Goal: Communication & Community: Answer question/provide support

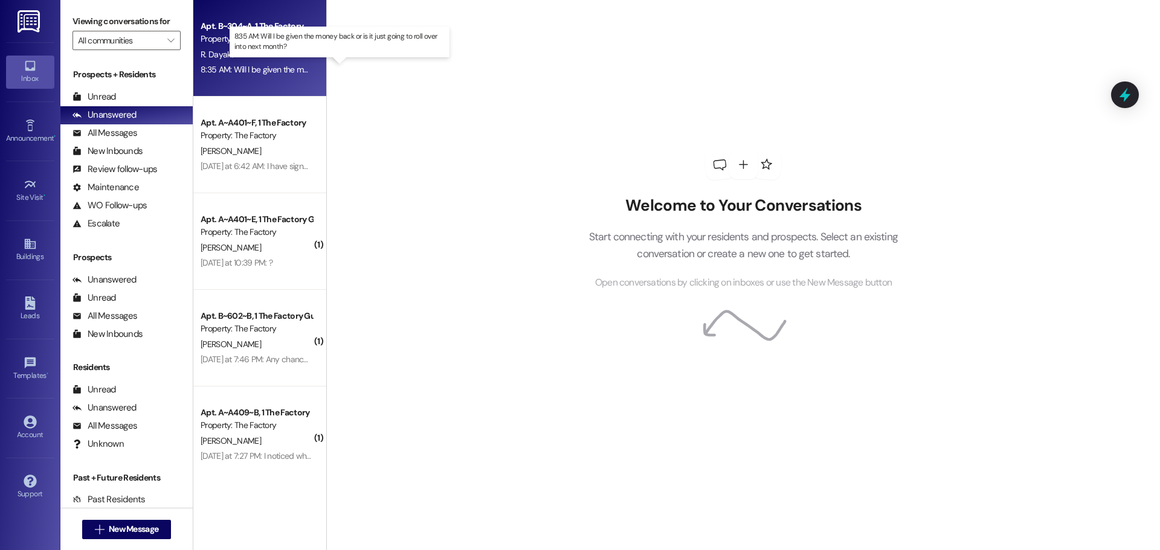
click at [280, 66] on div "8:35 AM: Will I be given the money back or is it just going to roll over into n…" at bounding box center [349, 69] width 296 height 11
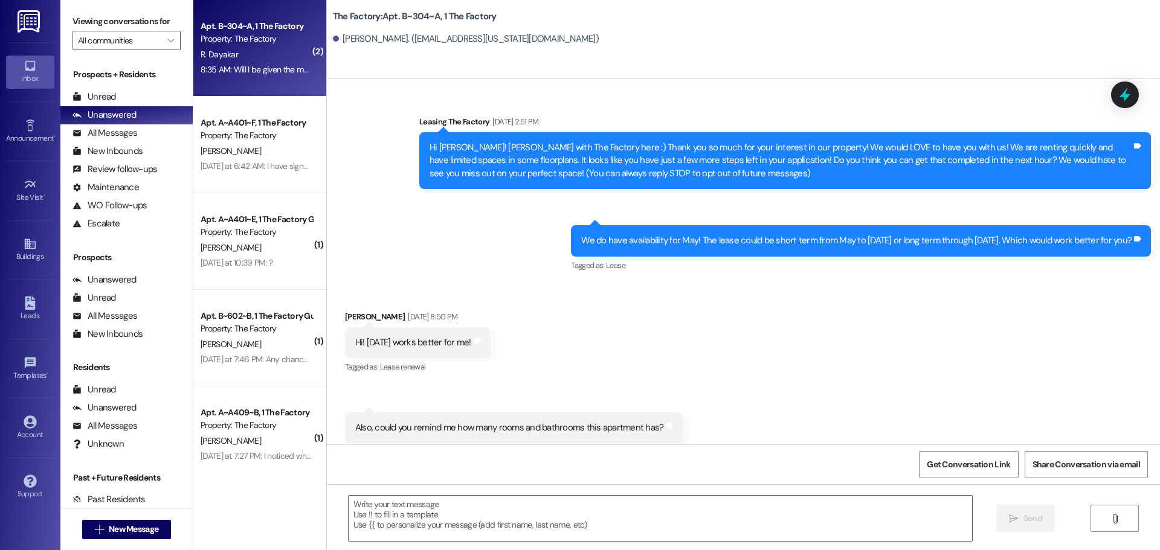
scroll to position [17113, 0]
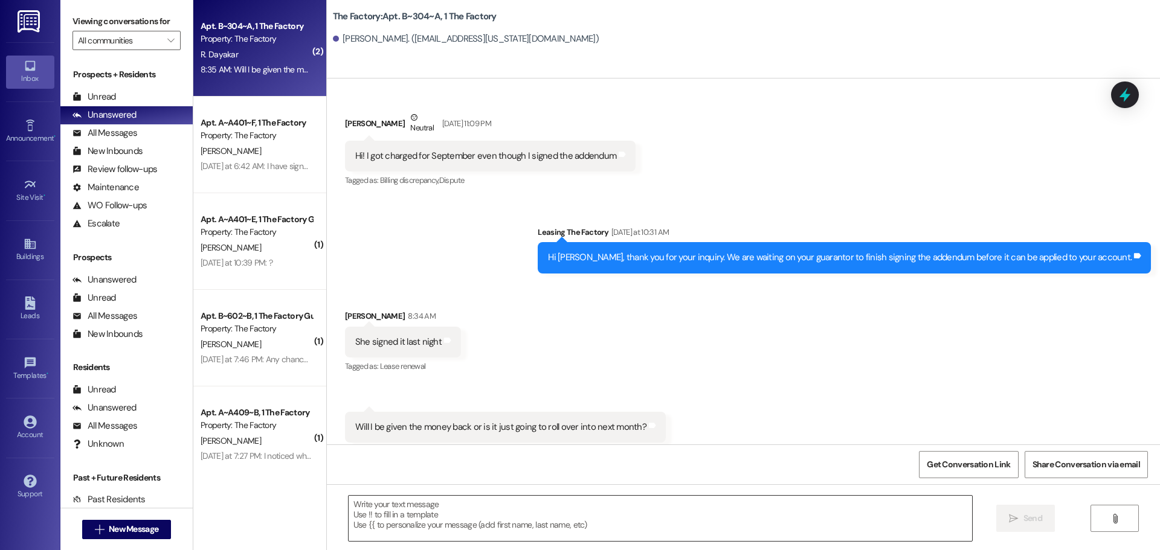
click at [350, 500] on textarea at bounding box center [661, 518] width 624 height 45
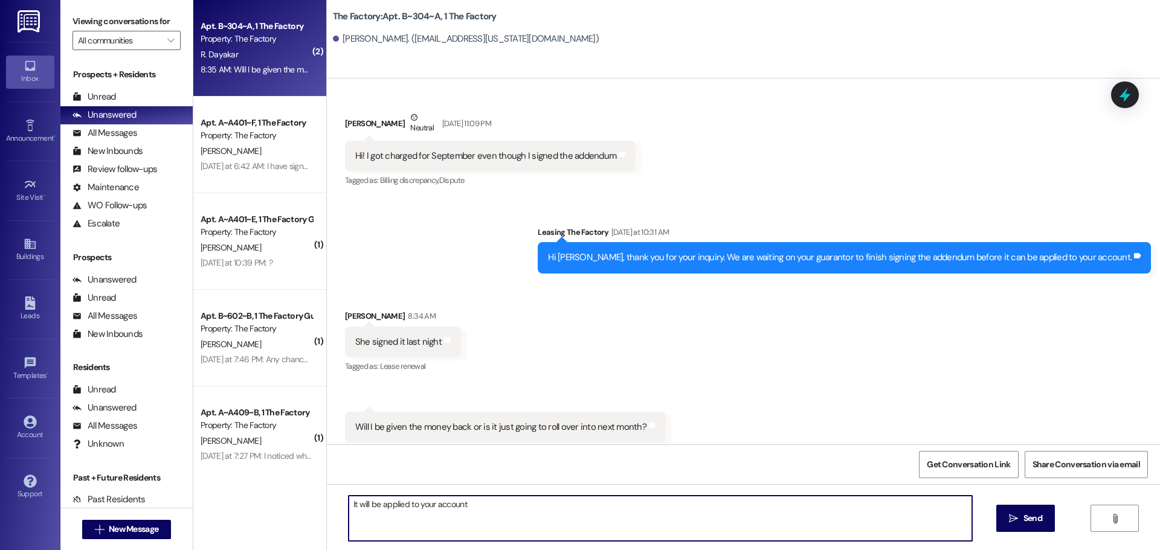
drag, startPoint x: 479, startPoint y: 505, endPoint x: 341, endPoint y: 506, distance: 138.4
click at [349, 506] on textarea "It will be applied to your account" at bounding box center [661, 518] width 624 height 45
type textarea "The concession has been applied to your account and can be used for next month."
click at [1042, 518] on span "Send" at bounding box center [1033, 518] width 24 height 13
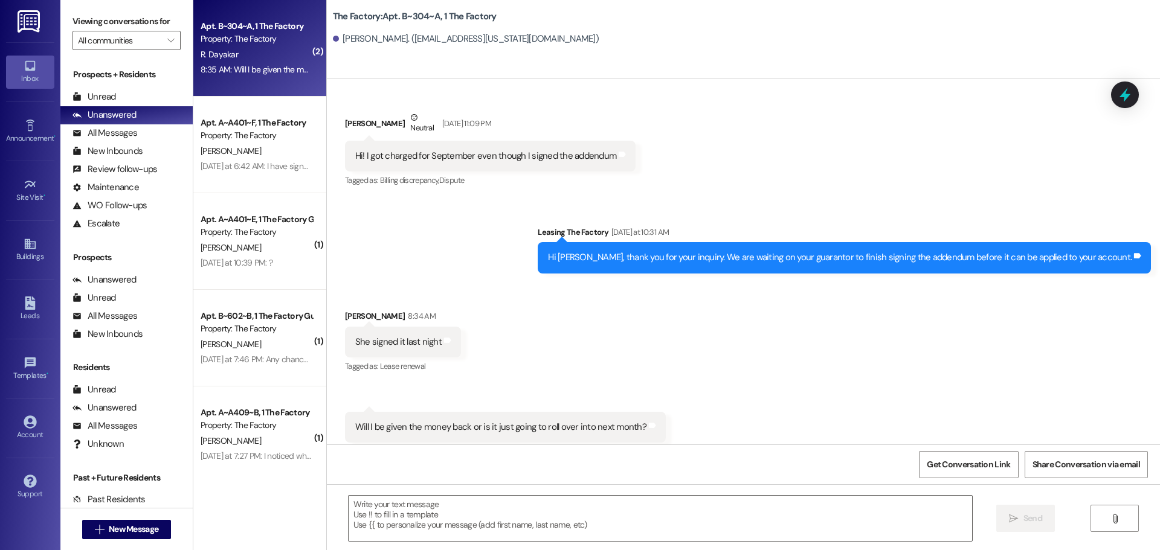
scroll to position [17113, 0]
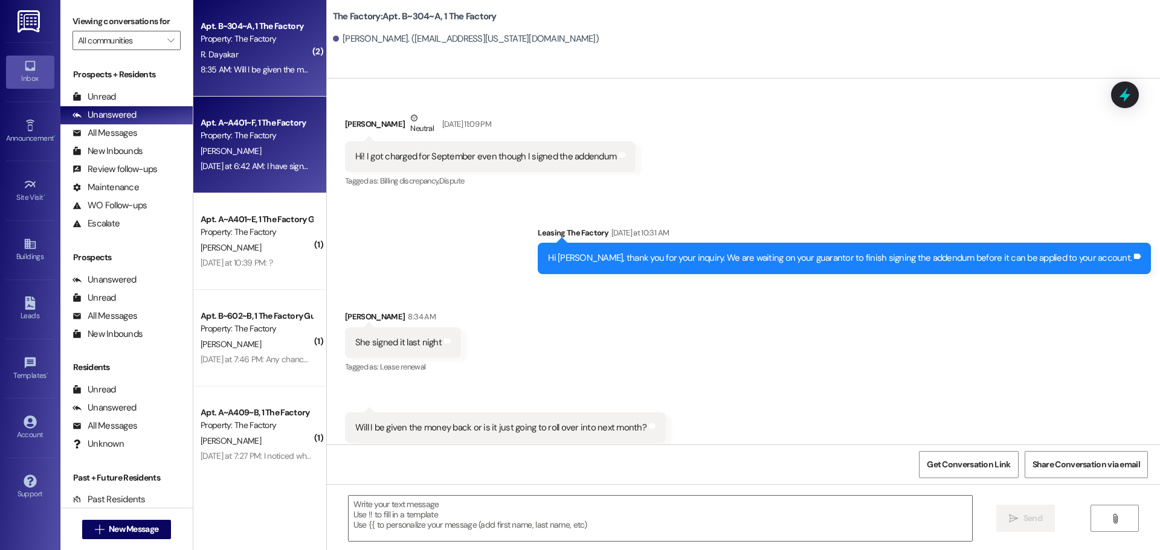
click at [267, 170] on div "Yesterday at 6:42 AM: I have signed the free rent document and that charge is n…" at bounding box center [345, 166] width 288 height 11
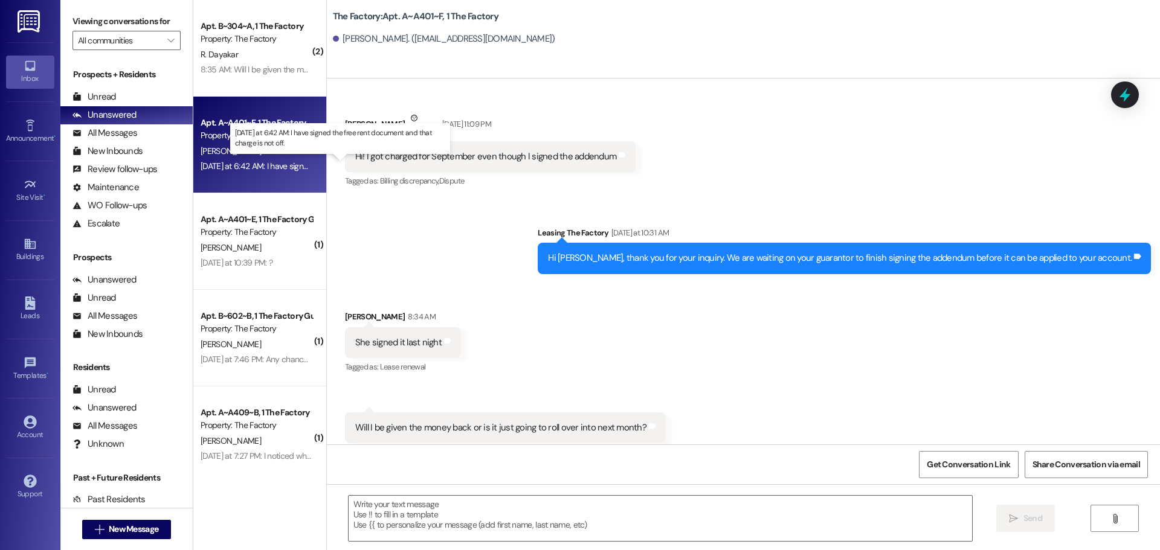
scroll to position [5258, 0]
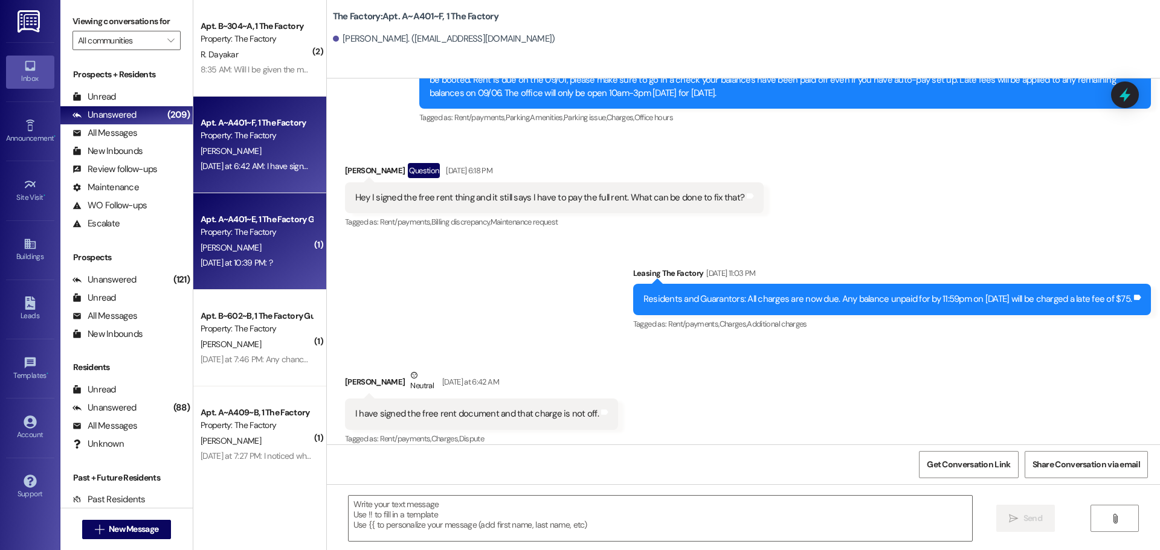
click at [266, 228] on div "Property: The Factory" at bounding box center [257, 232] width 112 height 13
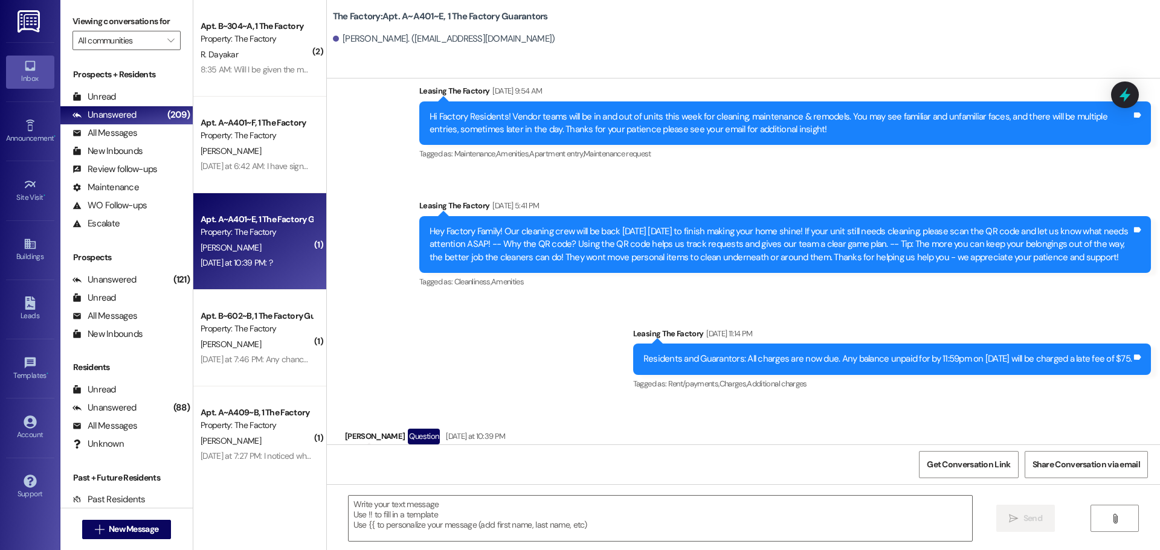
scroll to position [3046, 0]
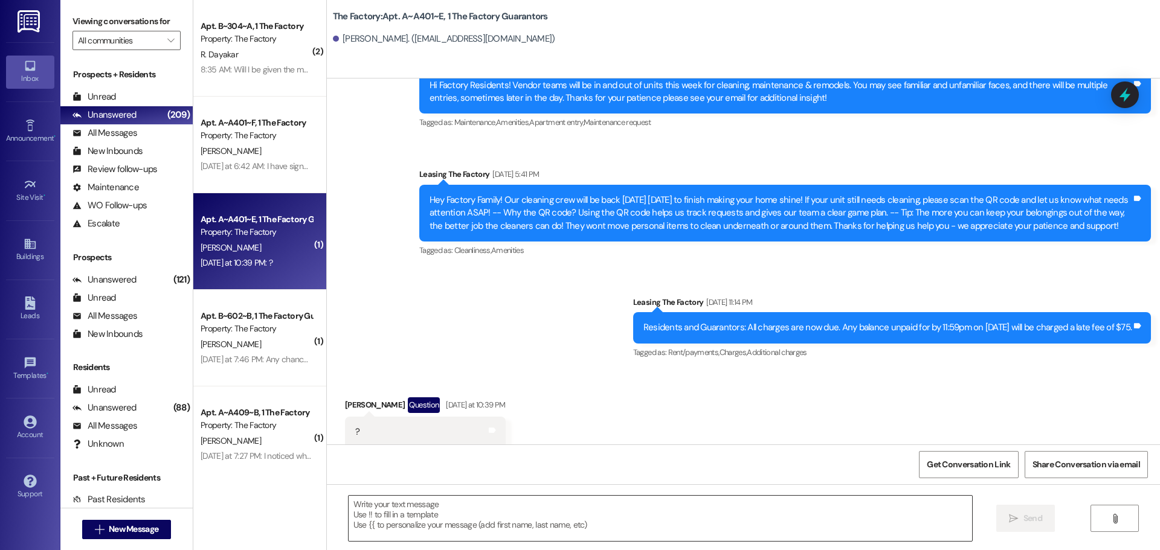
click at [350, 507] on textarea at bounding box center [661, 518] width 624 height 45
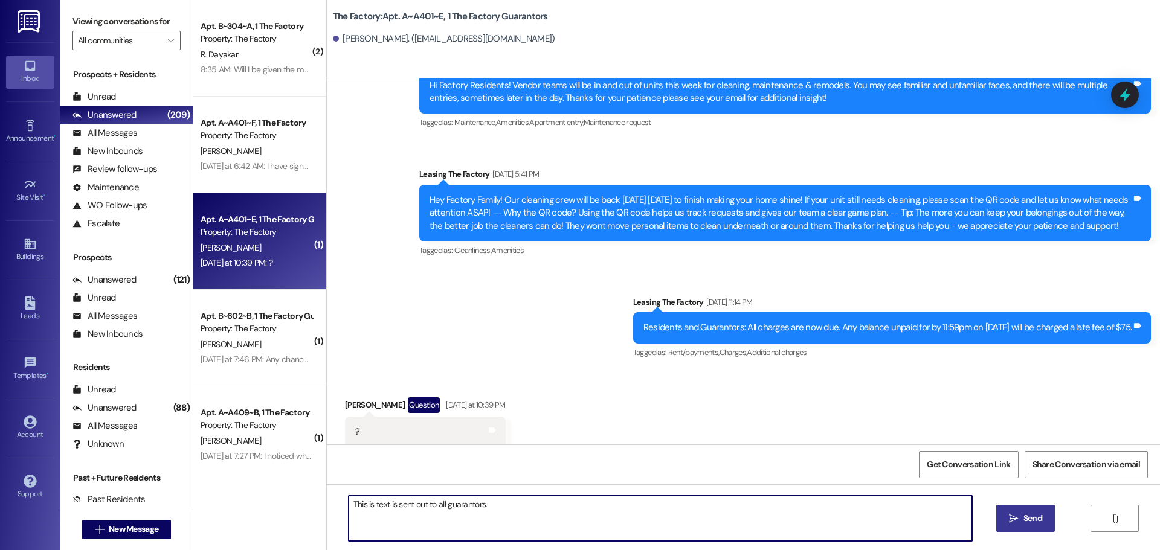
type textarea "This is text is sent out to all guarantors."
click at [1036, 523] on span "Send" at bounding box center [1033, 518] width 19 height 13
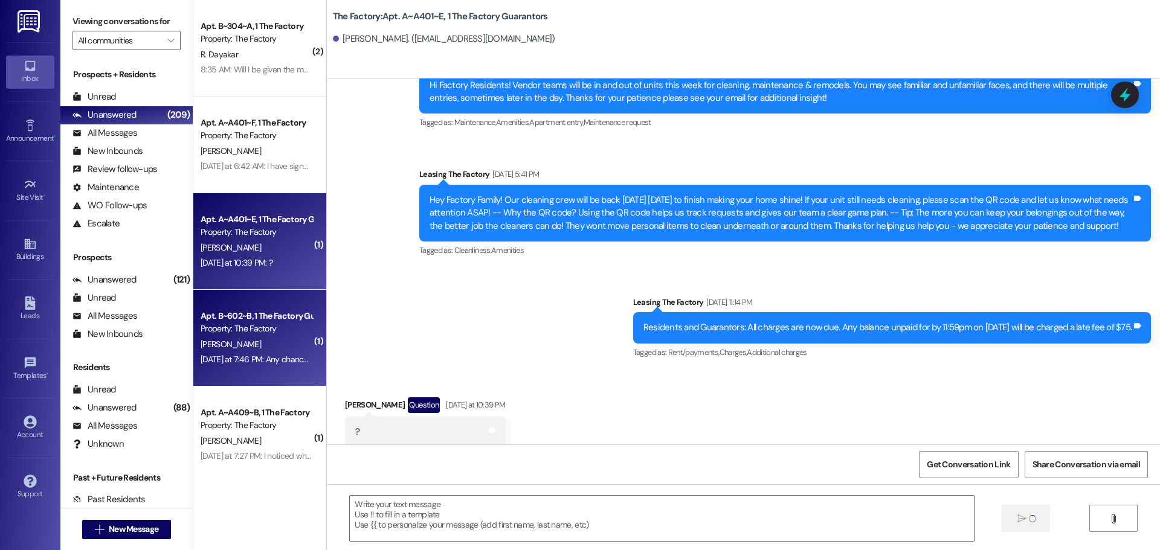
click at [266, 352] on div "Yesterday at 7:46 PM: Any chance these reminder text messages can get sent at N…" at bounding box center [256, 359] width 114 height 15
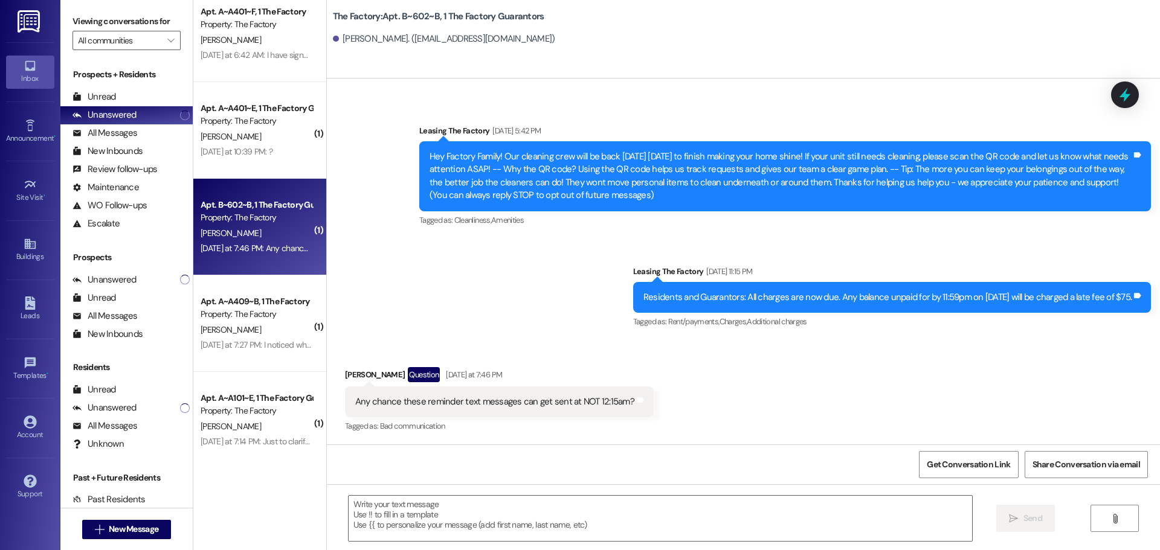
scroll to position [121, 0]
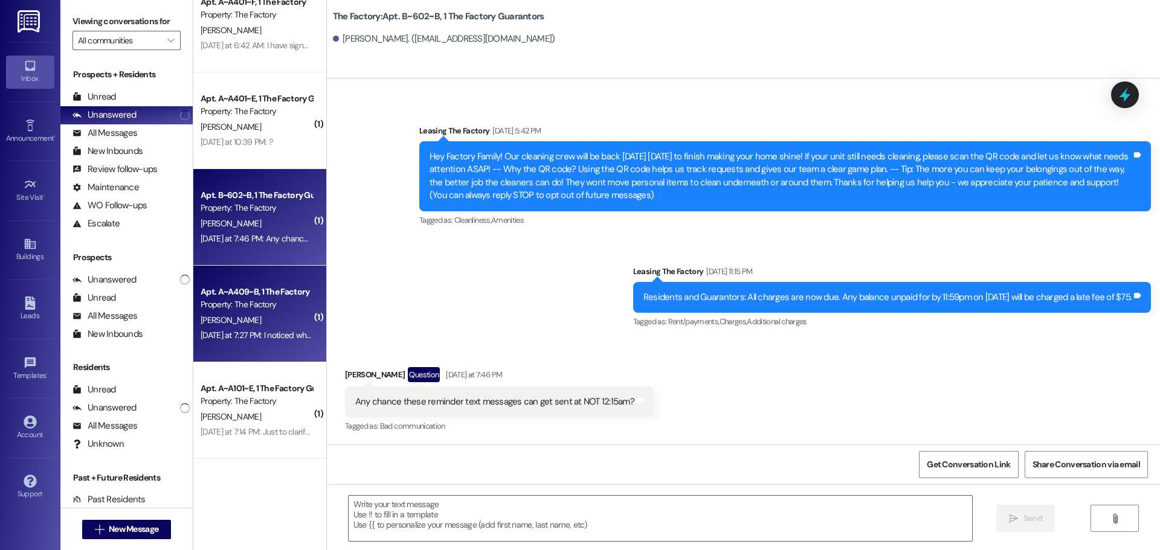
click at [256, 298] on div "Property: The Factory" at bounding box center [257, 304] width 112 height 13
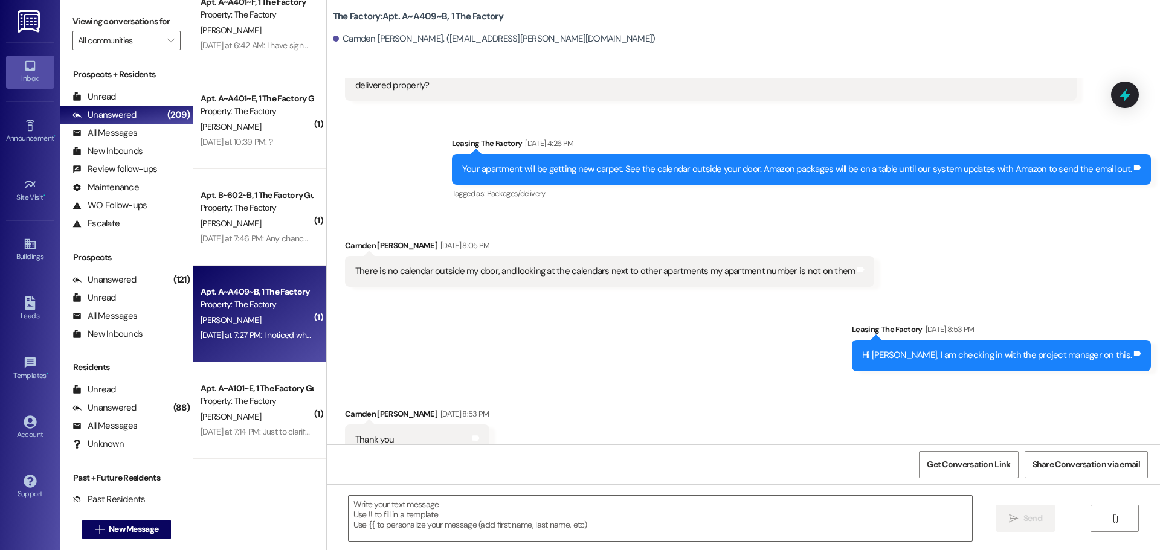
scroll to position [4301, 0]
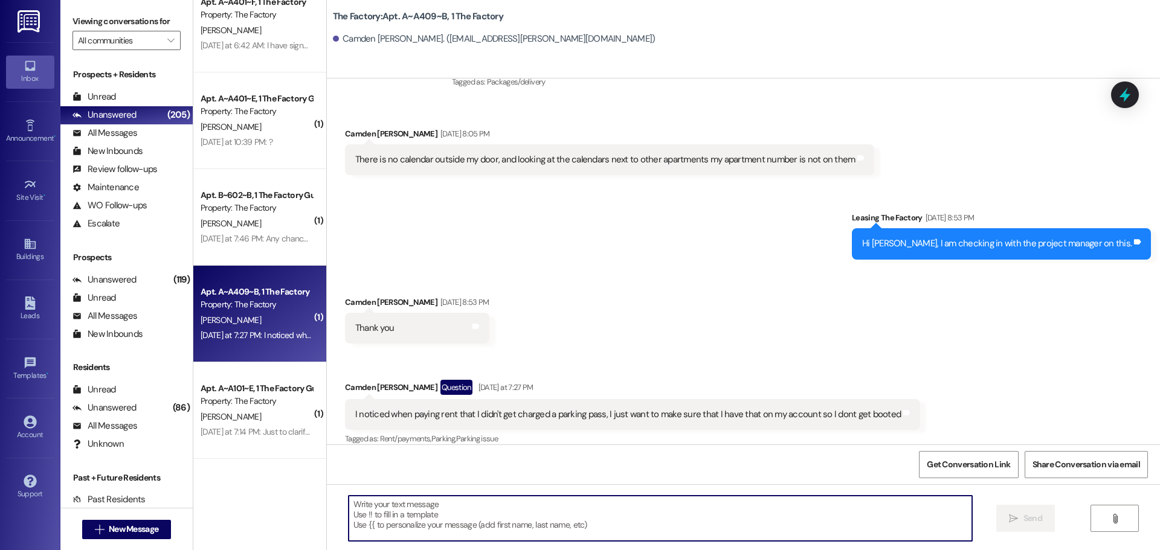
click at [363, 508] on textarea at bounding box center [661, 518] width 624 height 45
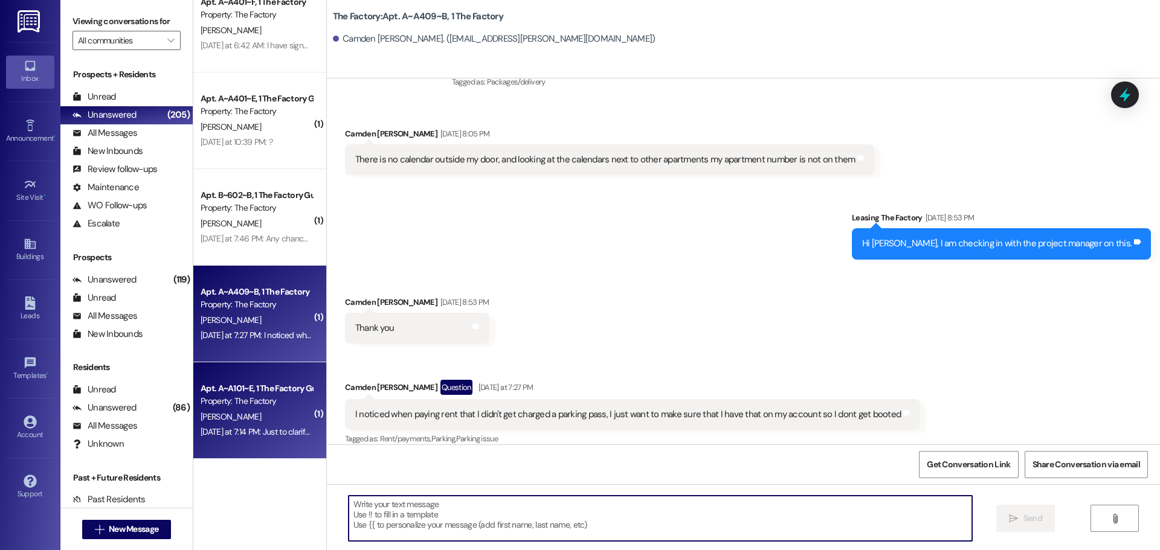
click at [255, 427] on div "Yesterday at 7:14 PM: Just to clarify his old lease will be gone and he would h…" at bounding box center [506, 432] width 611 height 11
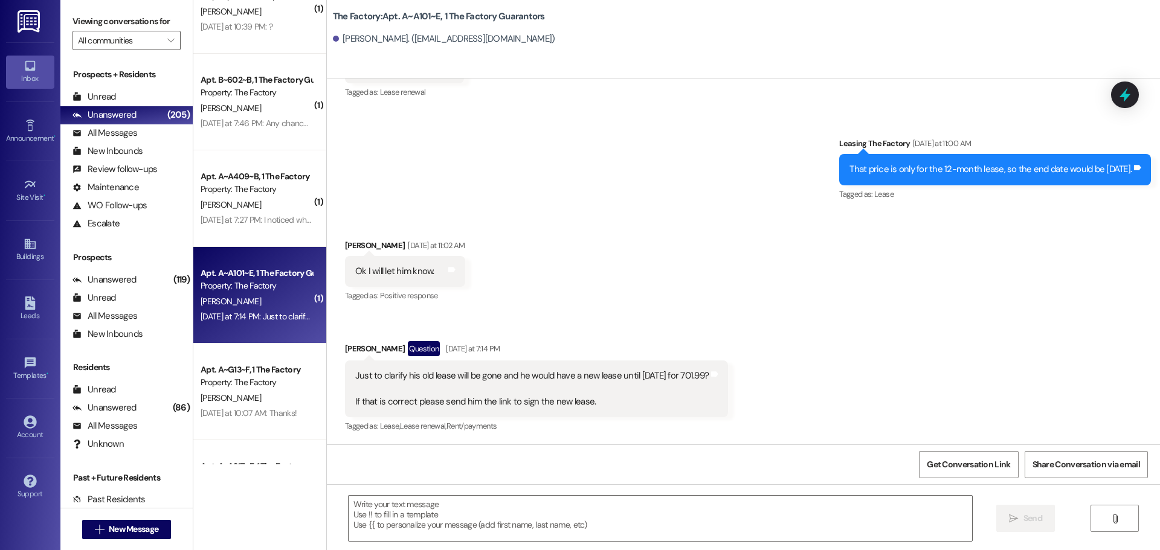
scroll to position [242, 0]
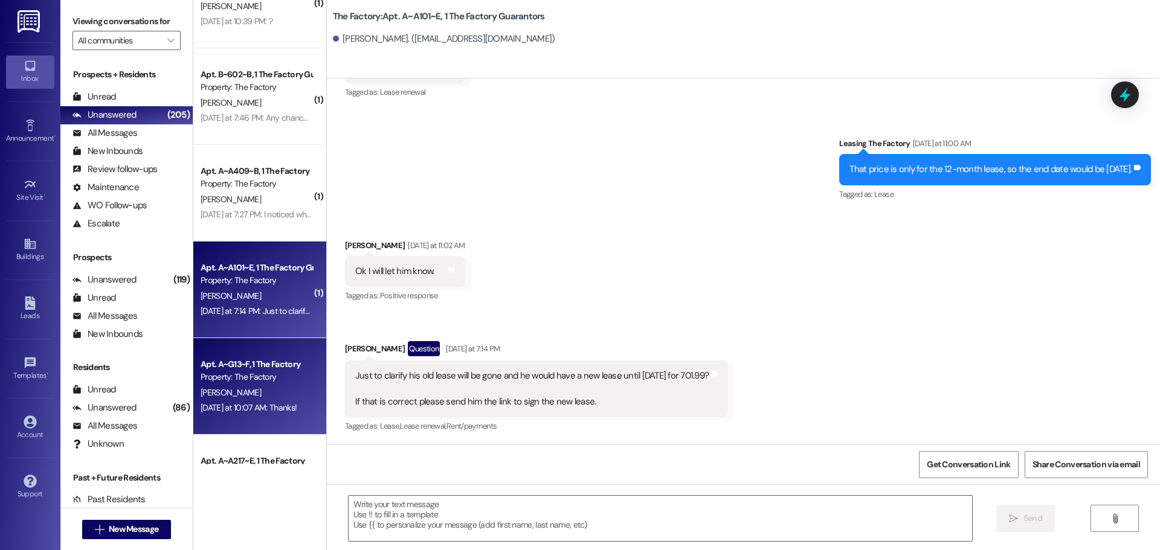
click at [254, 388] on div "[PERSON_NAME]" at bounding box center [256, 392] width 114 height 15
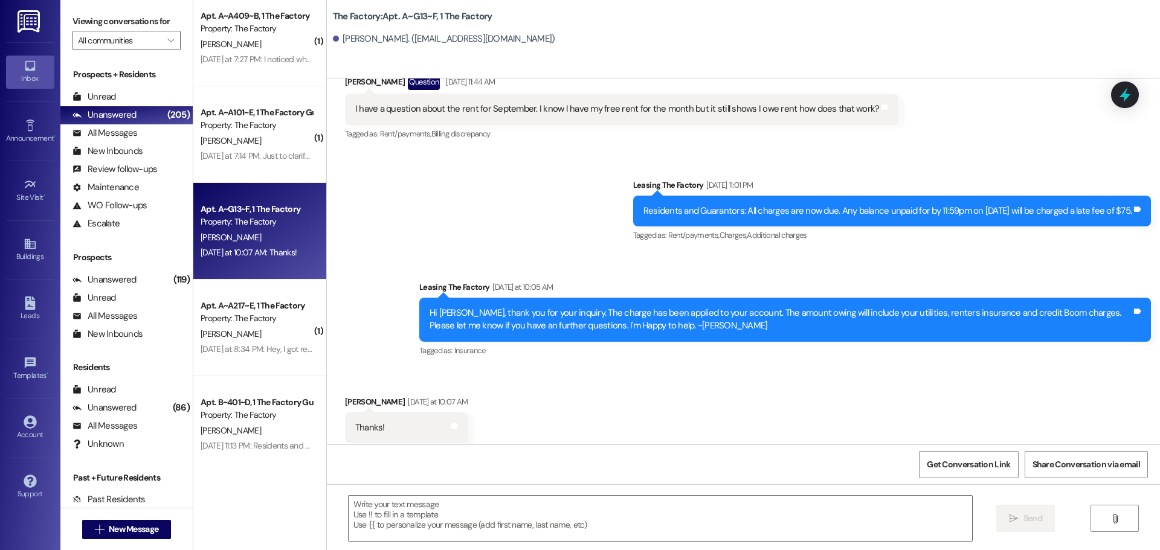
scroll to position [423, 0]
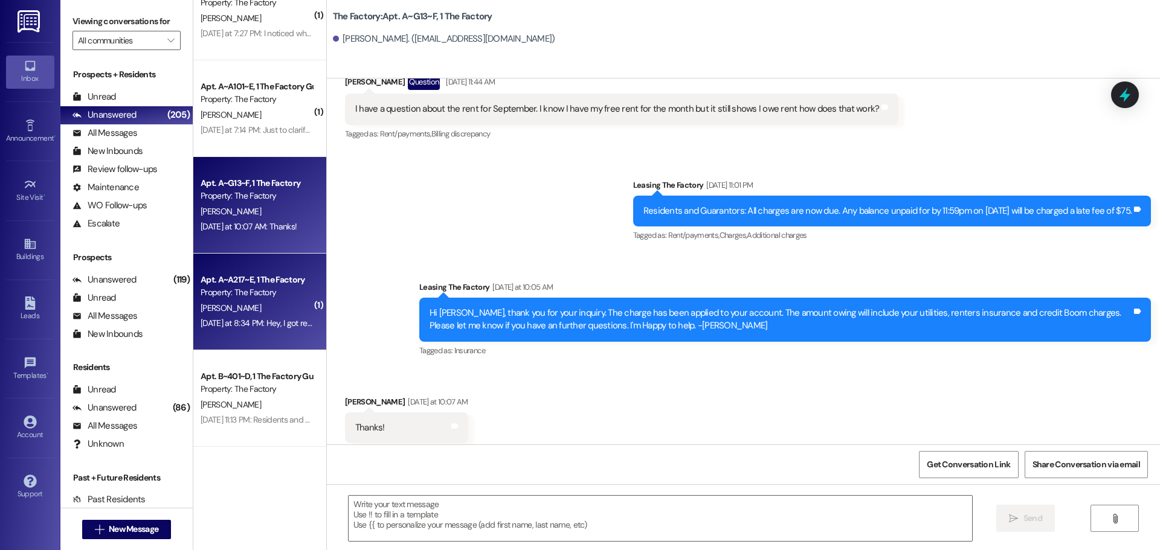
click at [246, 312] on div "[PERSON_NAME]" at bounding box center [256, 308] width 114 height 15
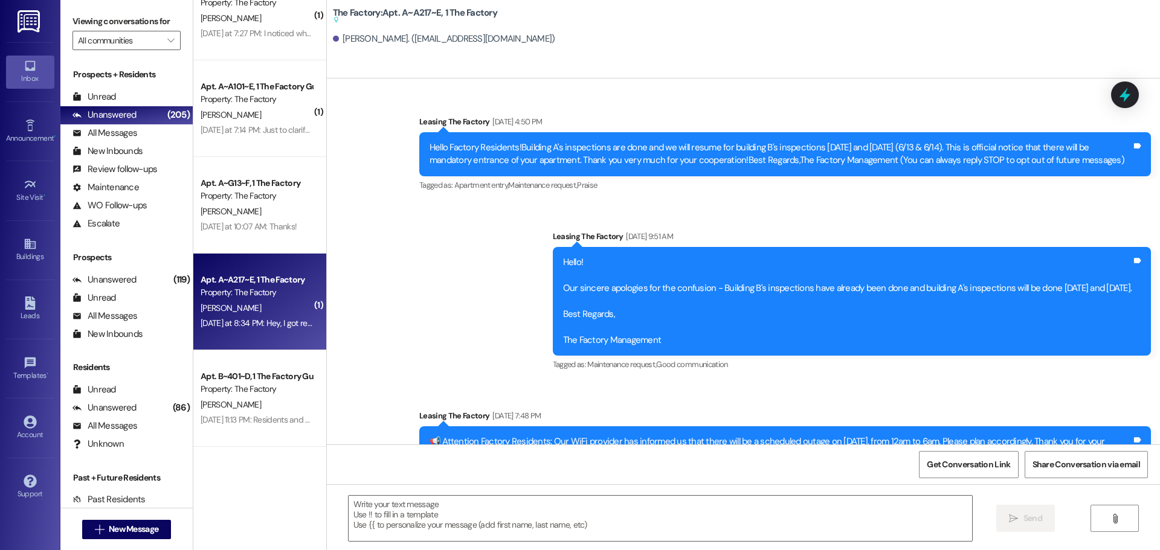
scroll to position [17696, 0]
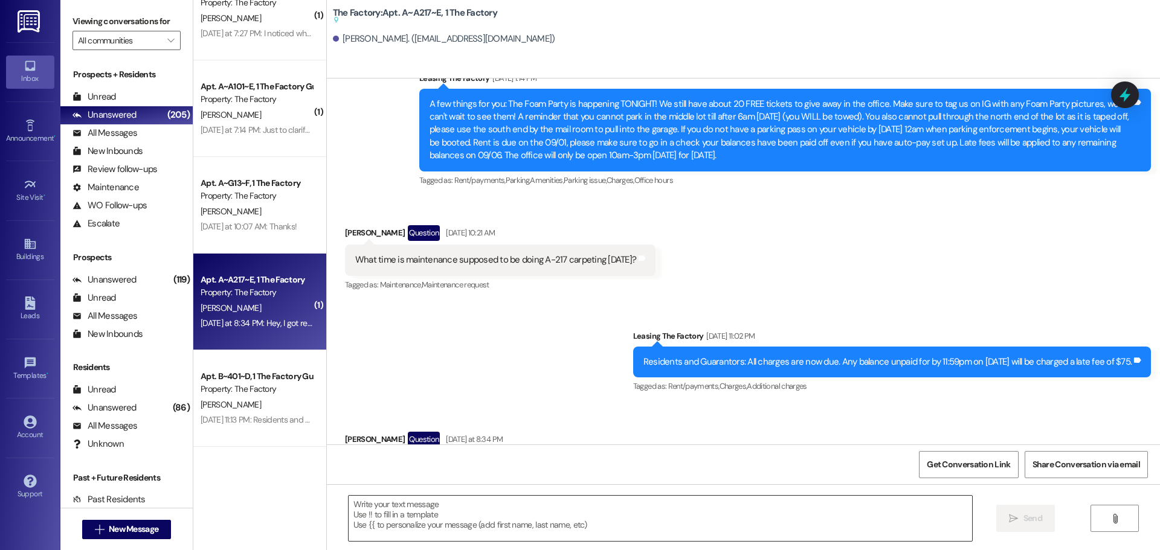
click at [349, 508] on textarea at bounding box center [661, 518] width 624 height 45
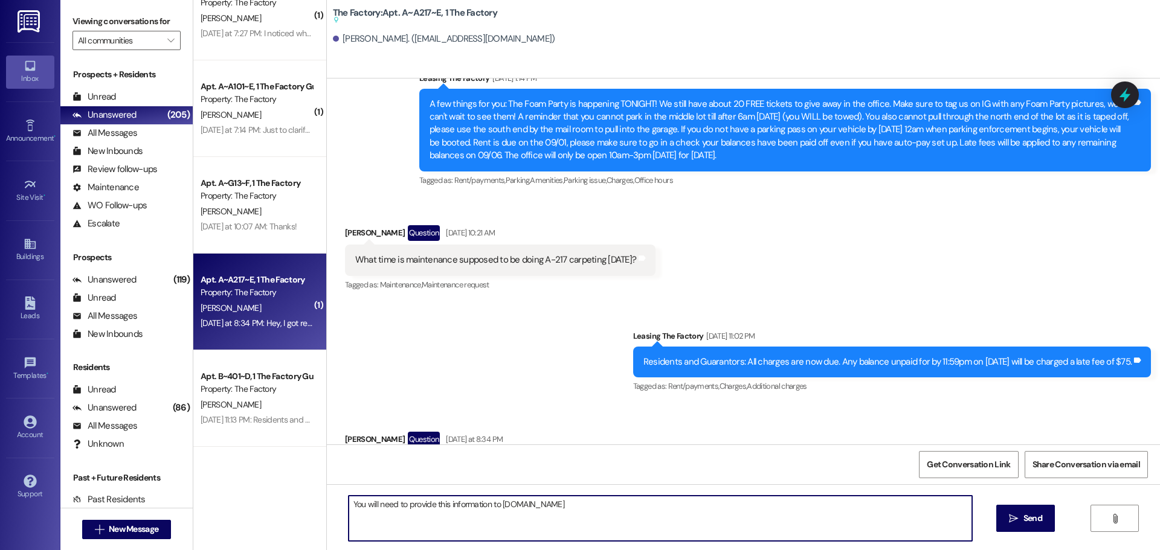
type textarea "You will need to provide this information to redstone.confirminsurance.com"
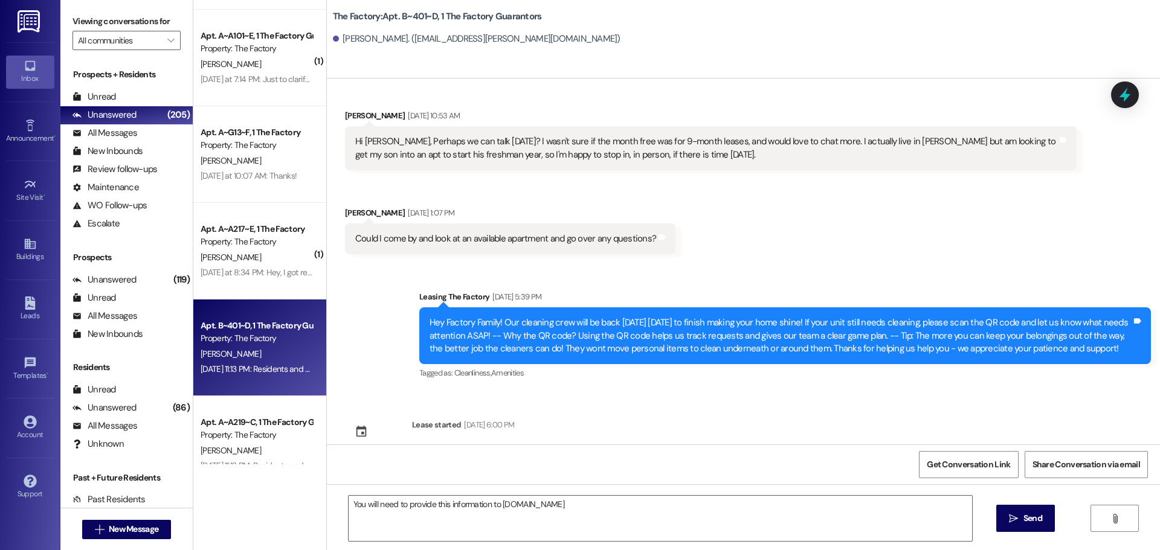
scroll to position [544, 0]
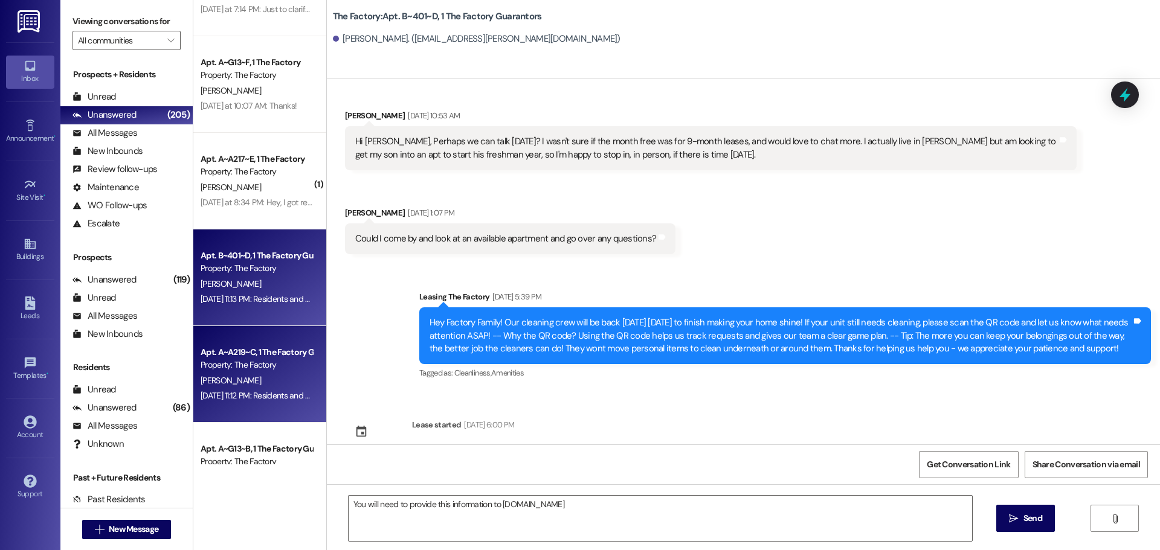
click at [259, 383] on div "N. Richards" at bounding box center [256, 380] width 114 height 15
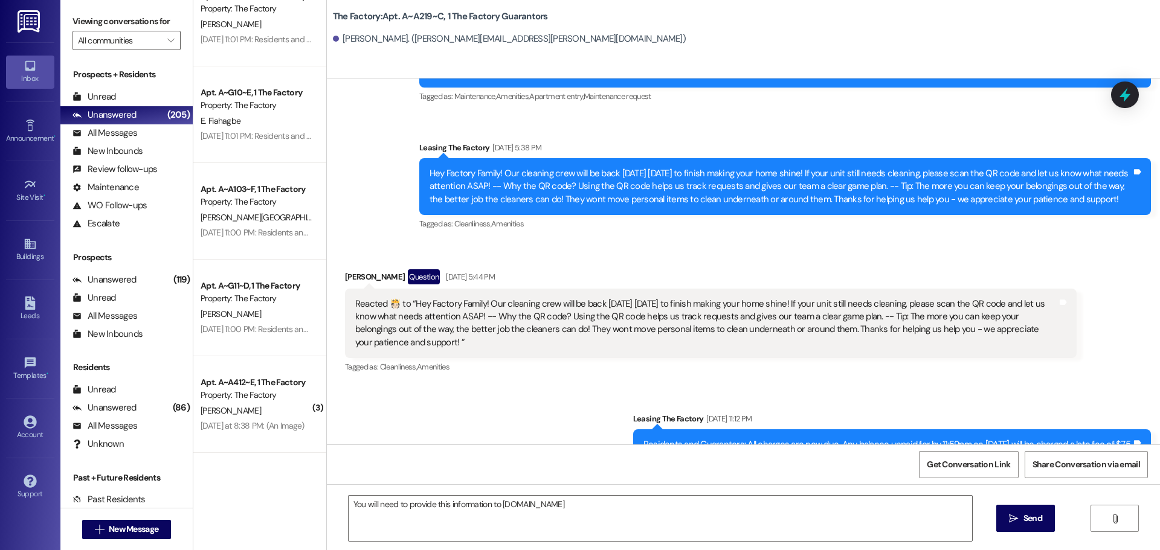
scroll to position [4466, 0]
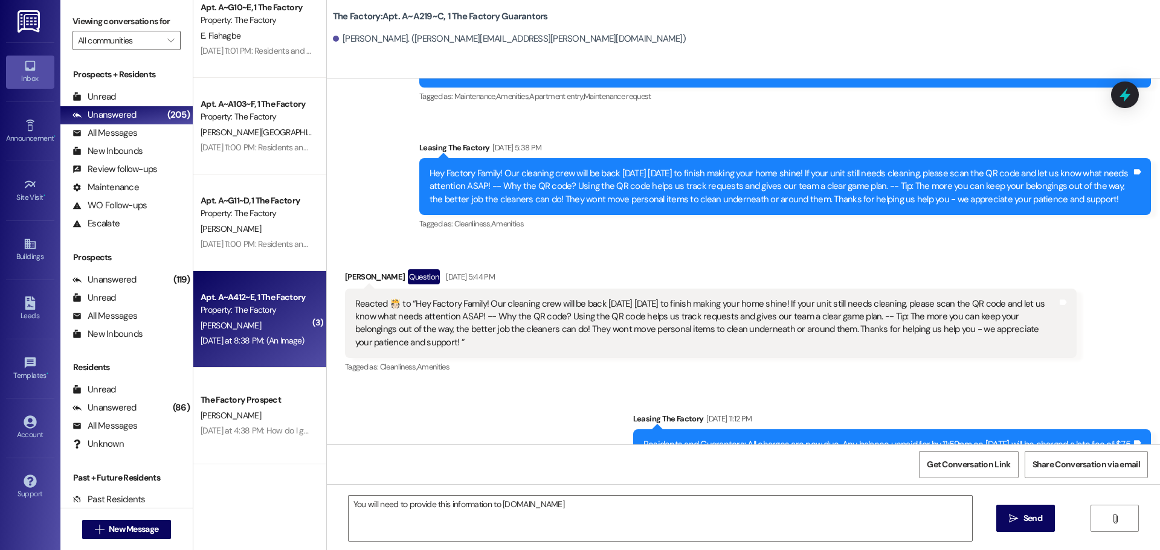
click at [280, 329] on div "[PERSON_NAME]" at bounding box center [256, 325] width 114 height 15
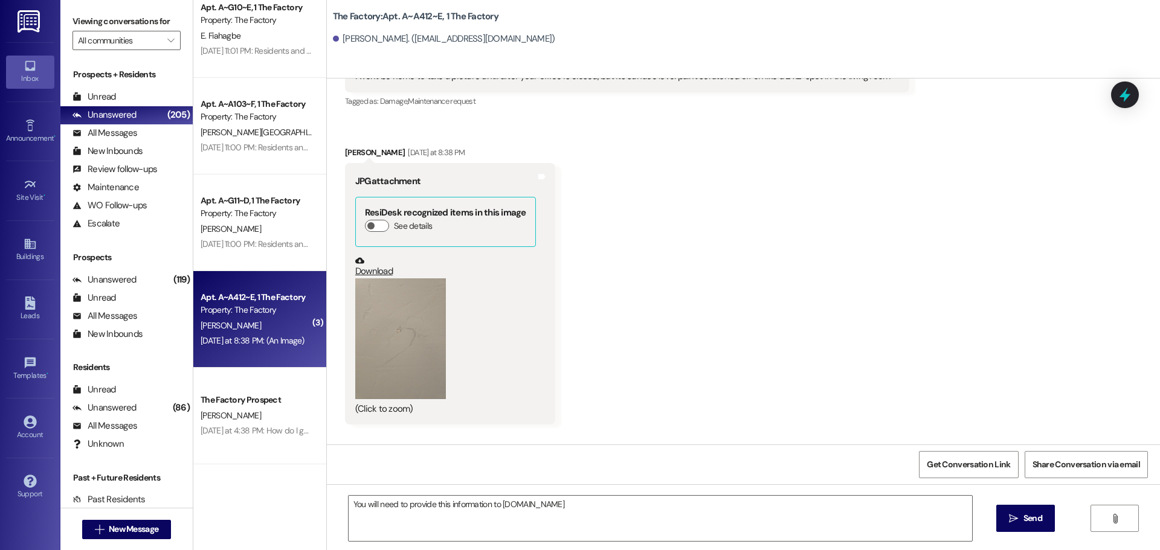
scroll to position [4869, 0]
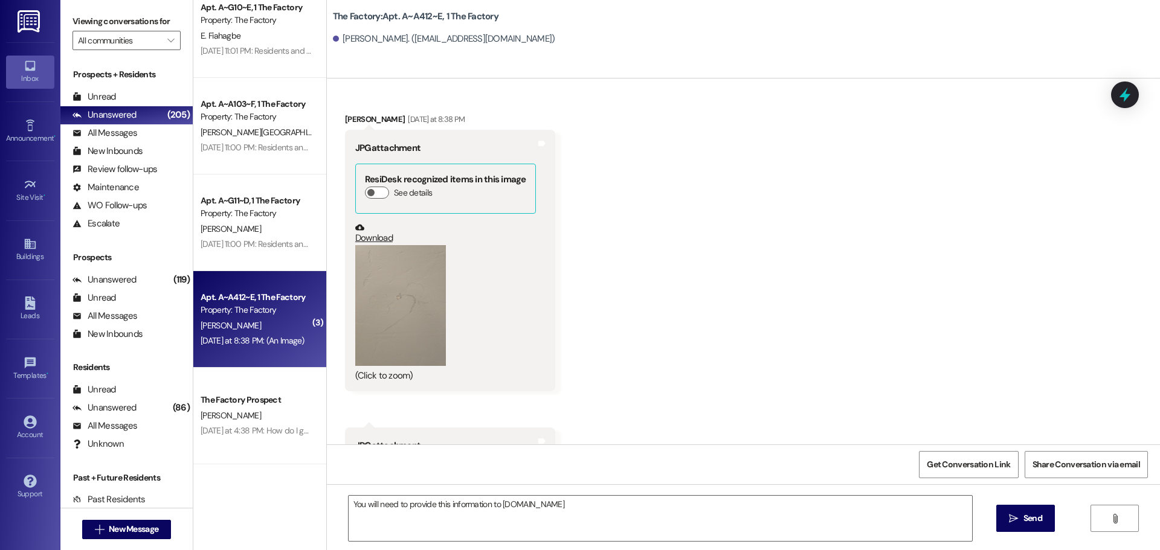
click at [406, 297] on button "Zoom image" at bounding box center [400, 305] width 91 height 121
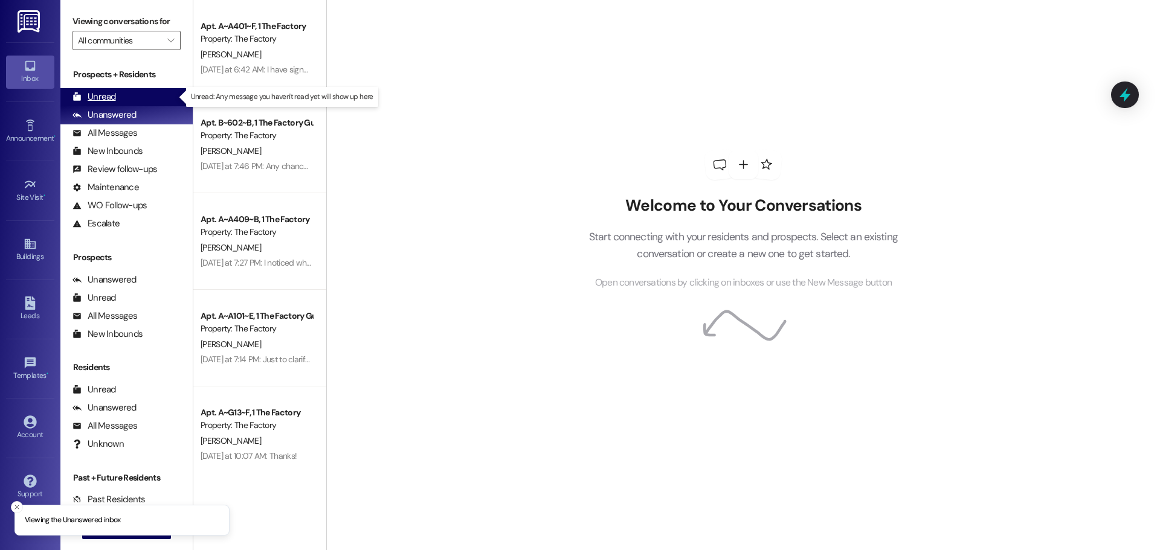
click at [121, 100] on div "Unread (0)" at bounding box center [126, 97] width 132 height 18
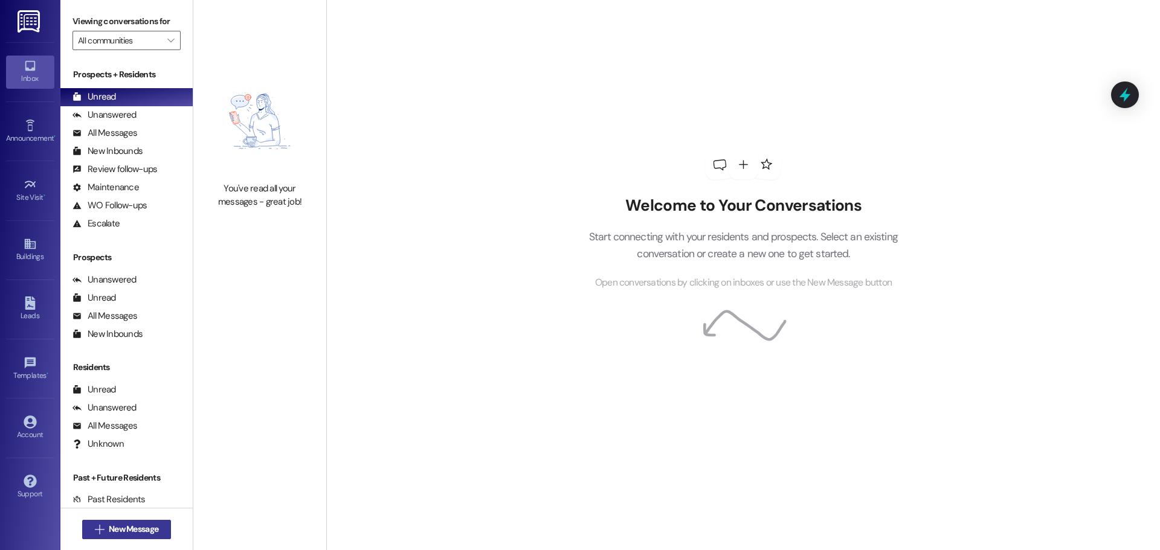
click at [148, 529] on span "New Message" at bounding box center [134, 529] width 50 height 13
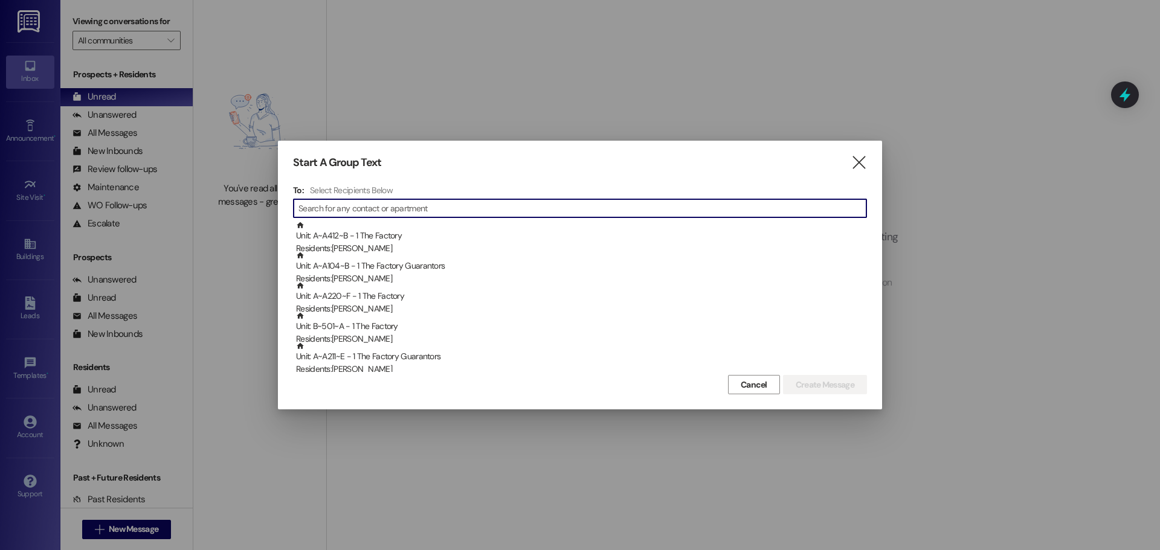
click at [339, 207] on input at bounding box center [582, 208] width 568 height 17
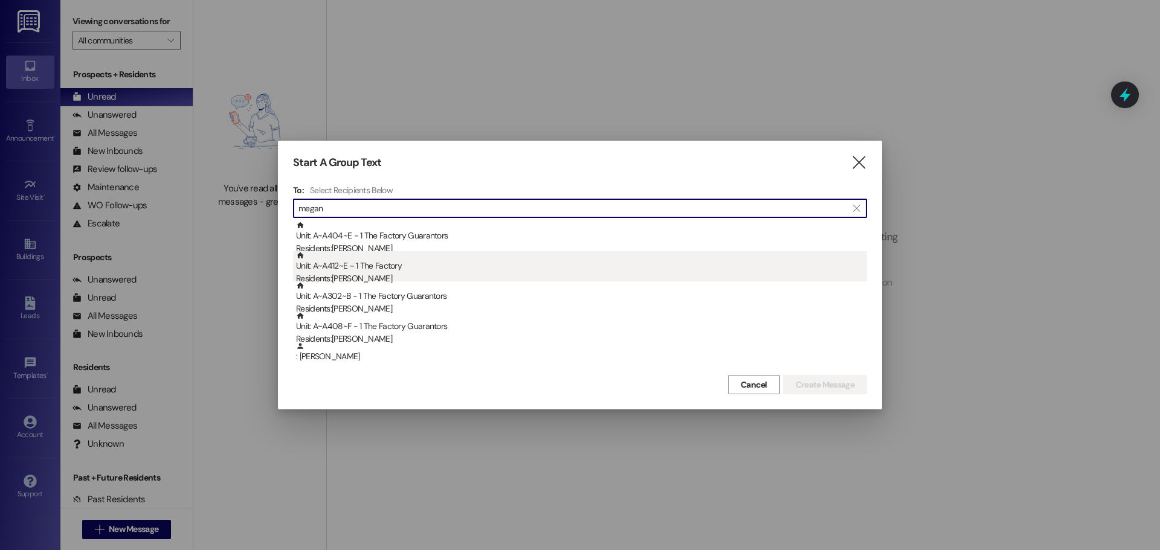
type input "megan"
click at [341, 276] on div "Residents: Megan Campbell" at bounding box center [581, 279] width 571 height 13
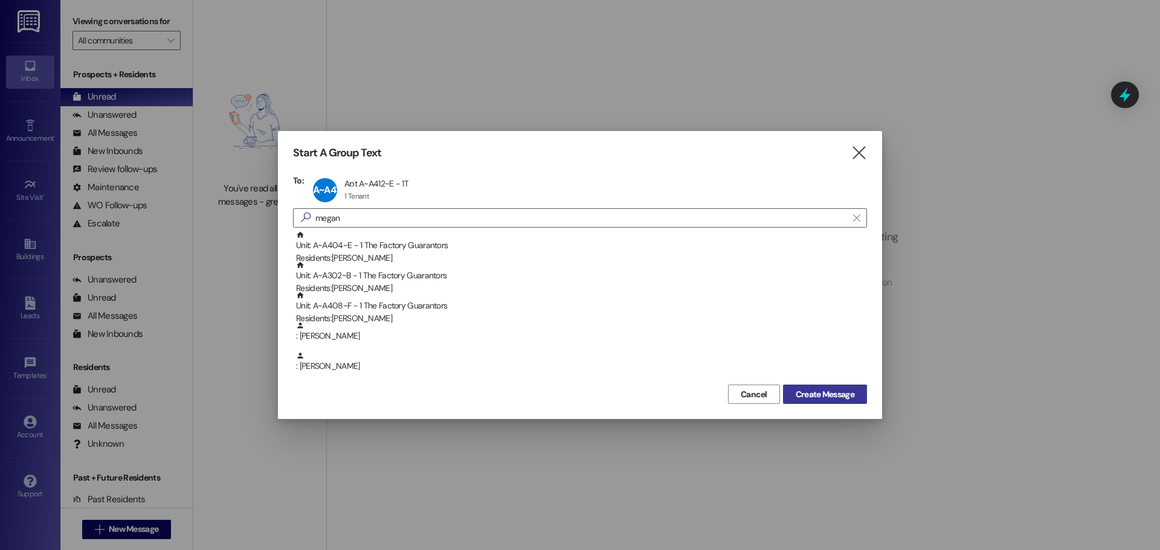
click at [837, 394] on span "Create Message" at bounding box center [825, 395] width 59 height 13
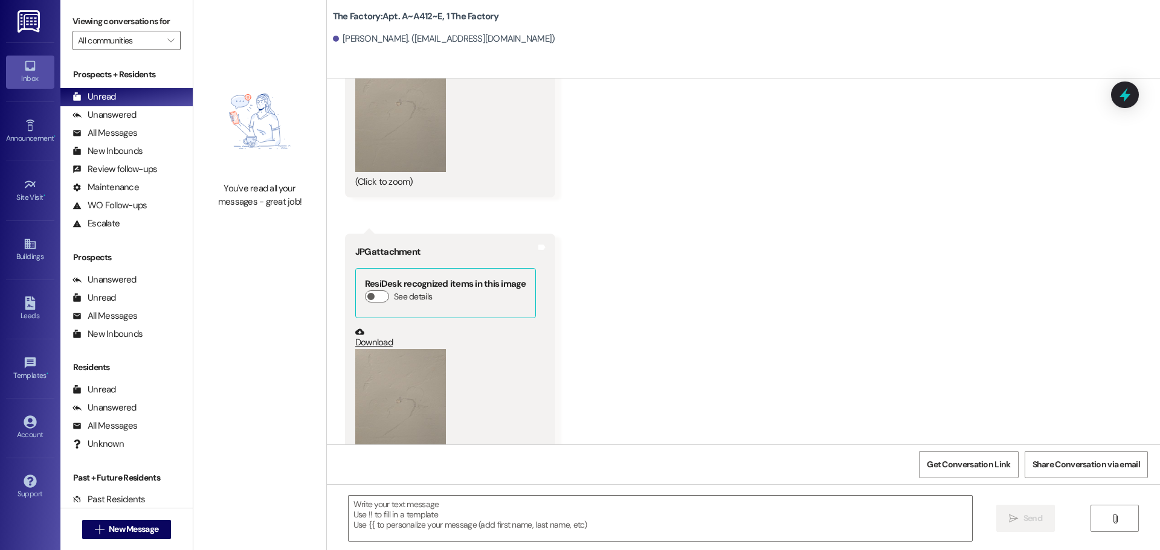
scroll to position [5111, 0]
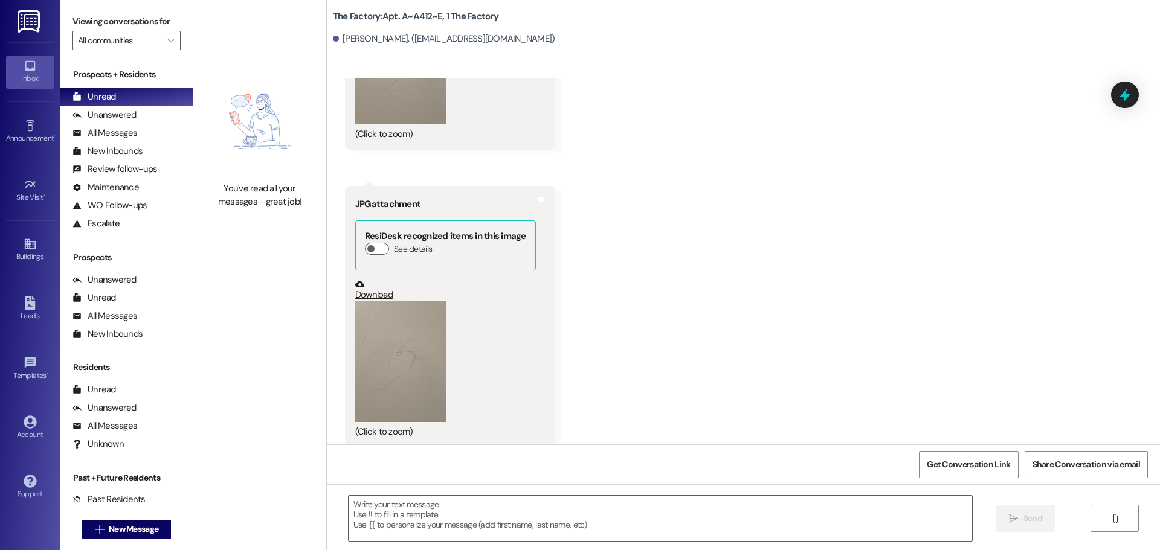
click at [376, 478] on div "Get Conversation Link Share Conversation via email" at bounding box center [743, 465] width 833 height 40
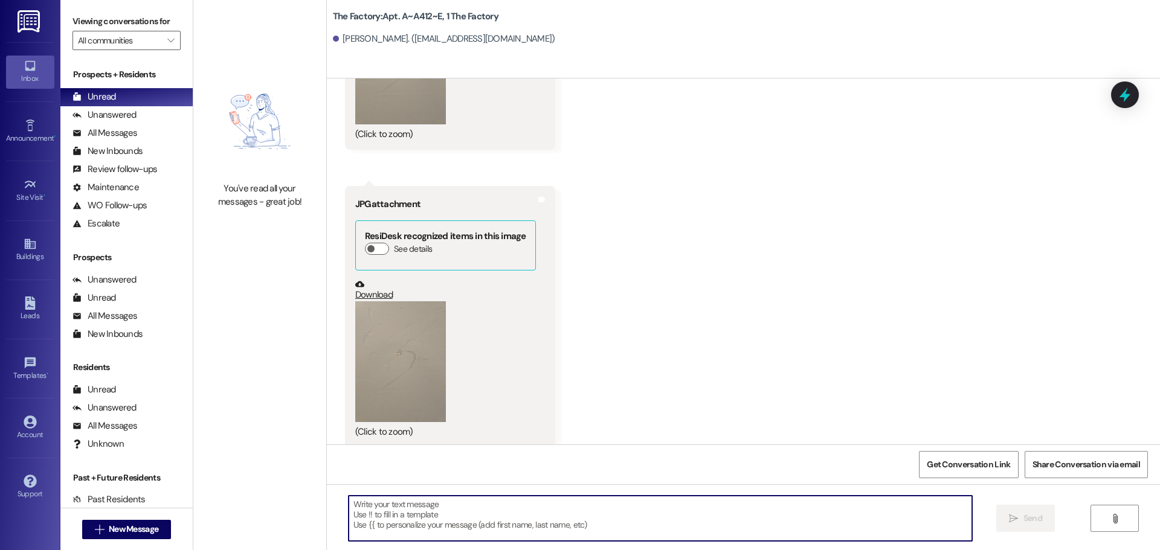
click at [384, 498] on textarea at bounding box center [661, 518] width 624 height 45
click at [378, 504] on textarea "Is this form items falling off the wall?" at bounding box center [661, 518] width 624 height 45
type textarea "Is this from items falling off the wall?"
click at [1024, 526] on button " Send" at bounding box center [1025, 518] width 59 height 27
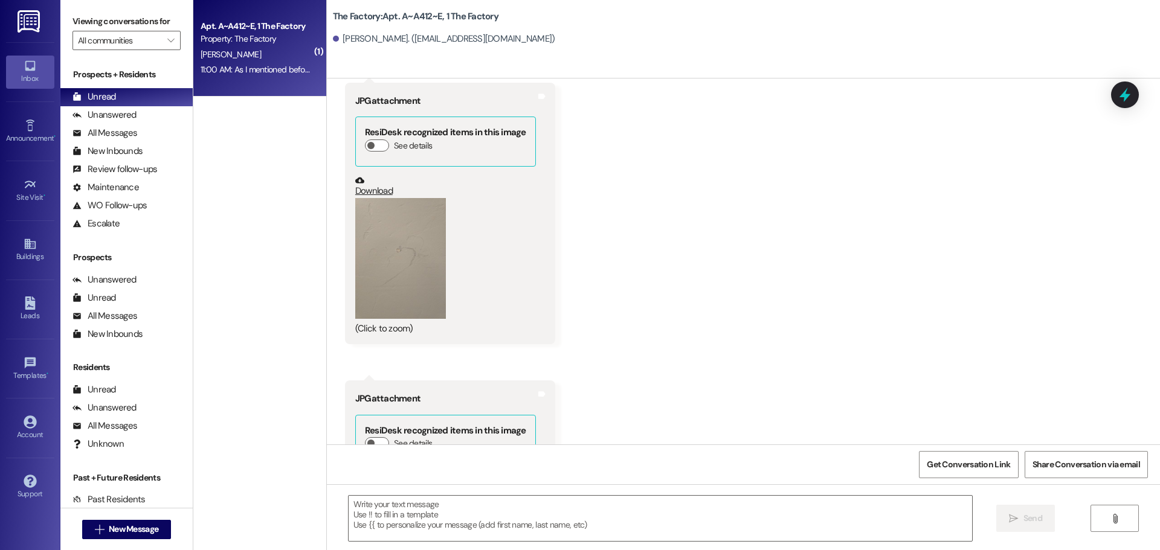
scroll to position [5219, 0]
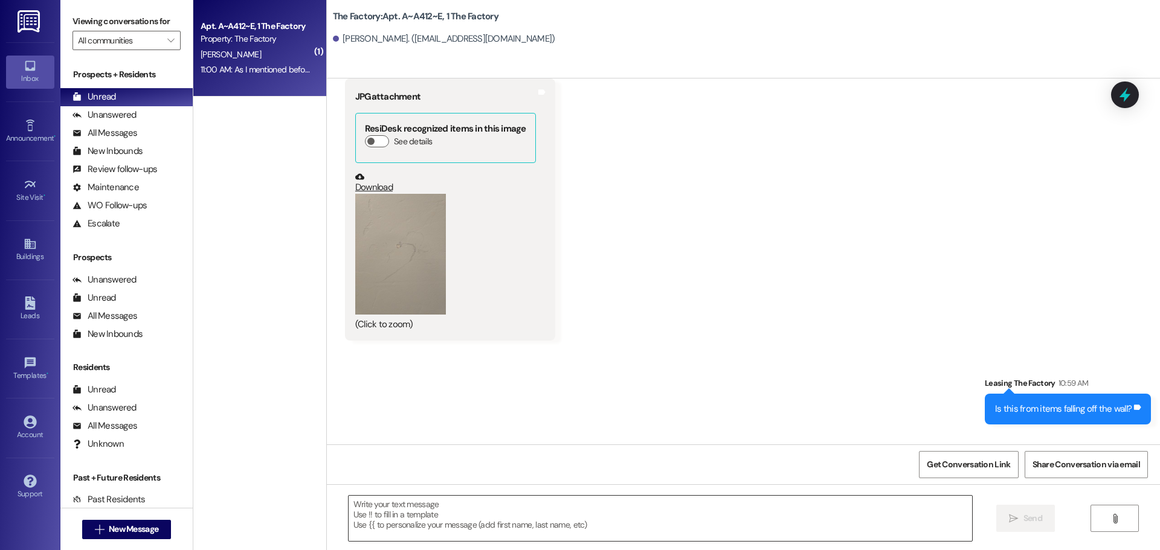
click at [367, 512] on textarea at bounding box center [661, 518] width 624 height 45
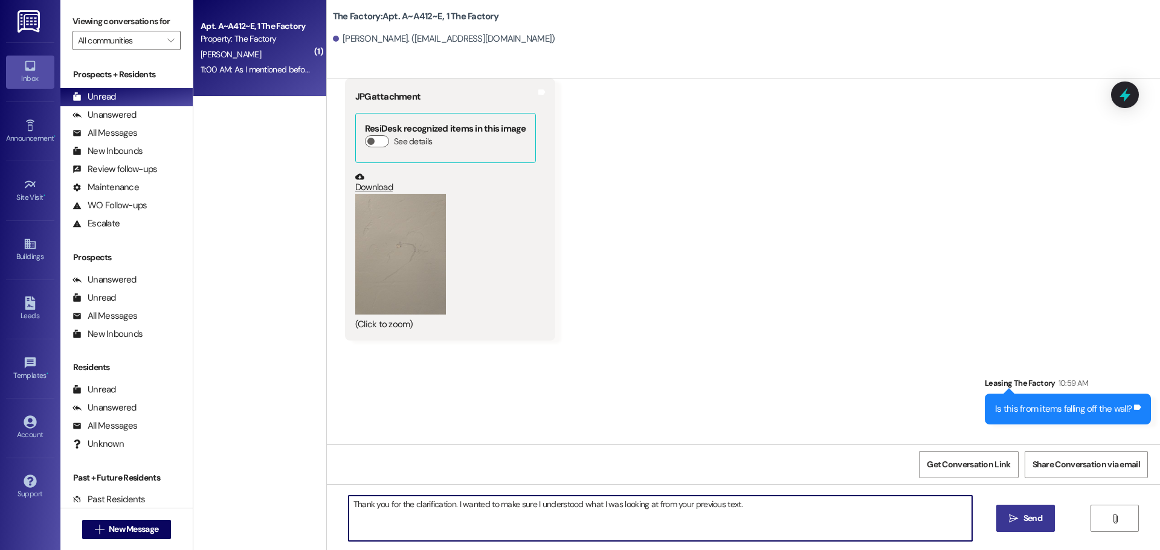
type textarea "Thank you for the clarification. I wanted to make sure I understood what I was …"
click at [1024, 515] on span "Send" at bounding box center [1033, 518] width 19 height 13
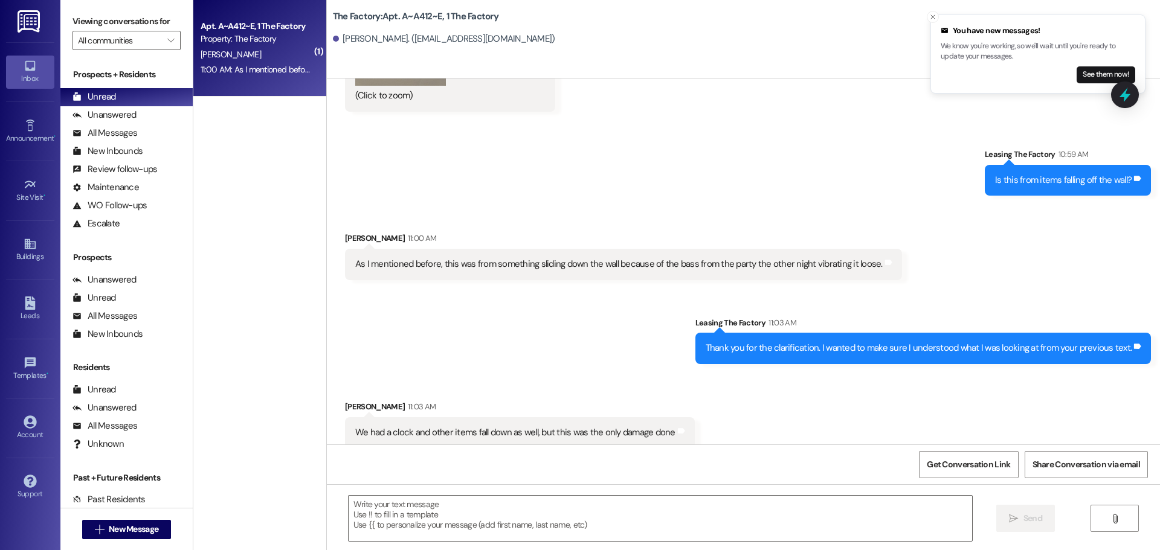
scroll to position [5448, 0]
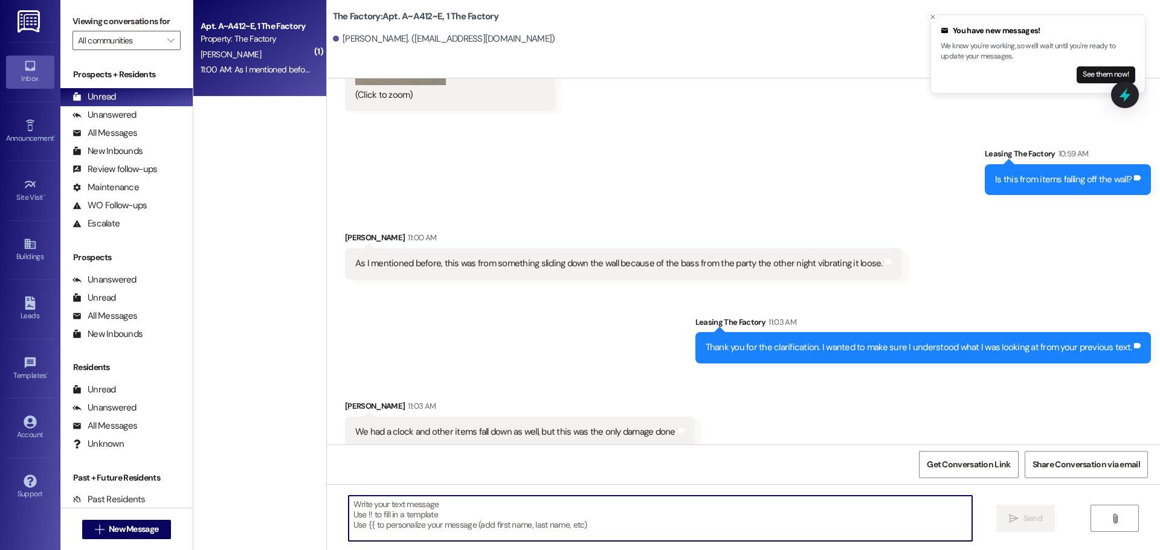
click at [356, 511] on textarea at bounding box center [661, 518] width 624 height 45
type textarea "Okay, thank you for letting us know."
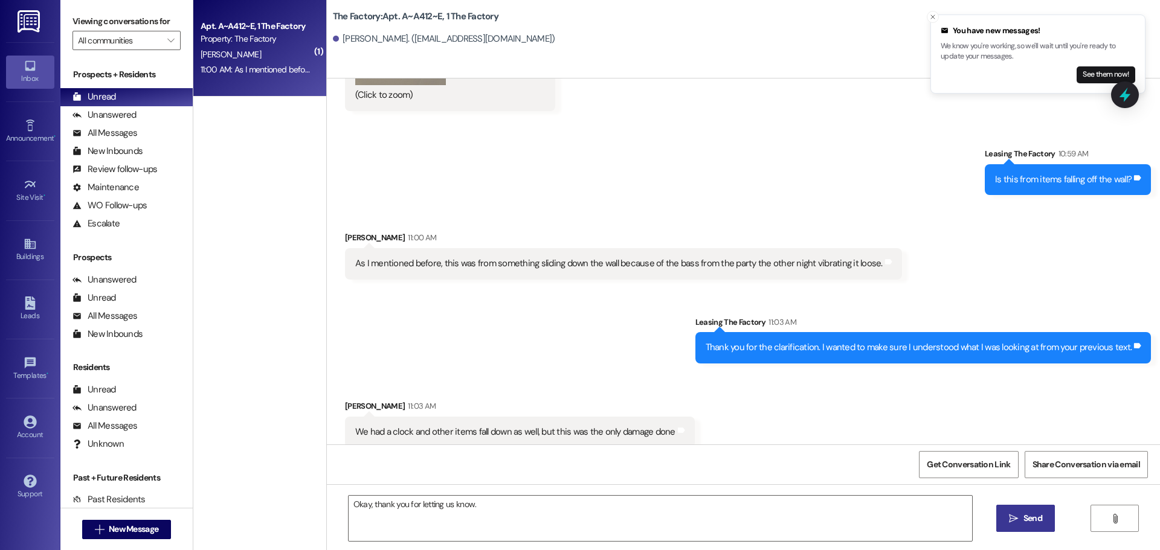
click at [1024, 520] on span "Send" at bounding box center [1033, 518] width 19 height 13
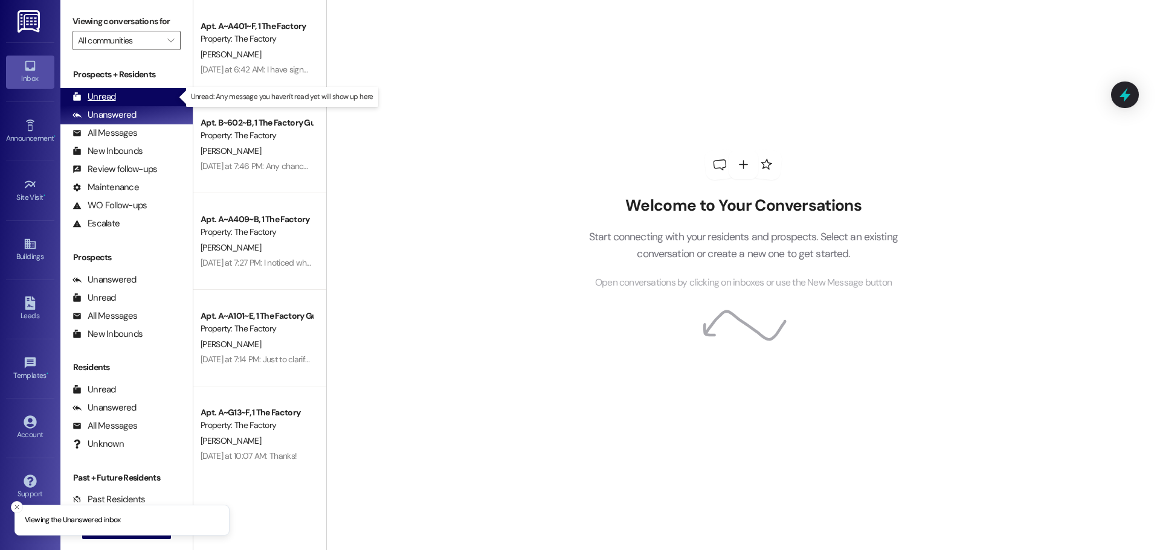
click at [106, 100] on div "Unread" at bounding box center [95, 97] width 44 height 13
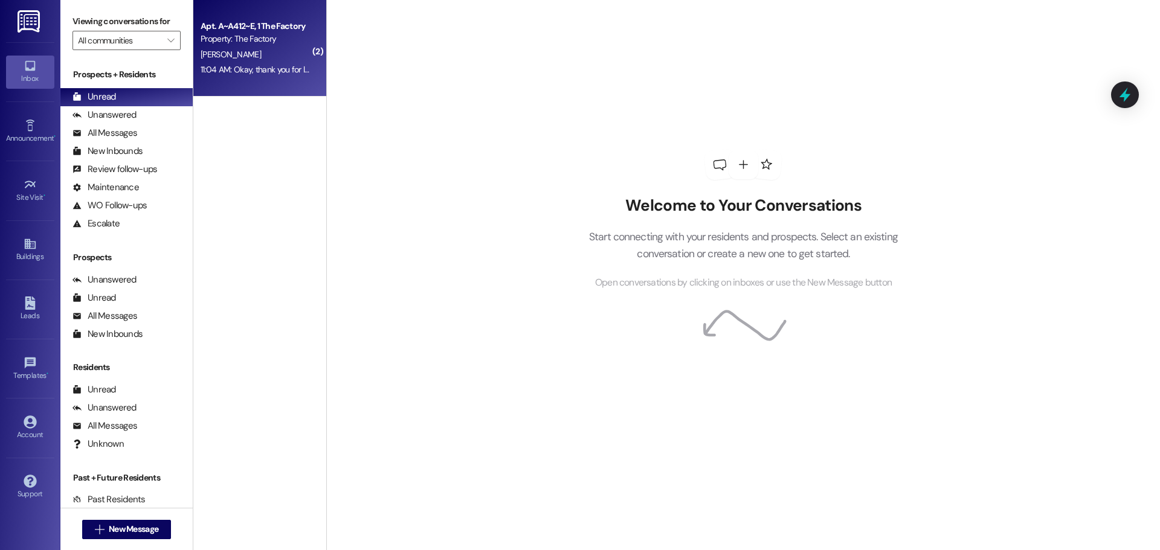
click at [275, 54] on div "[PERSON_NAME]" at bounding box center [256, 54] width 114 height 15
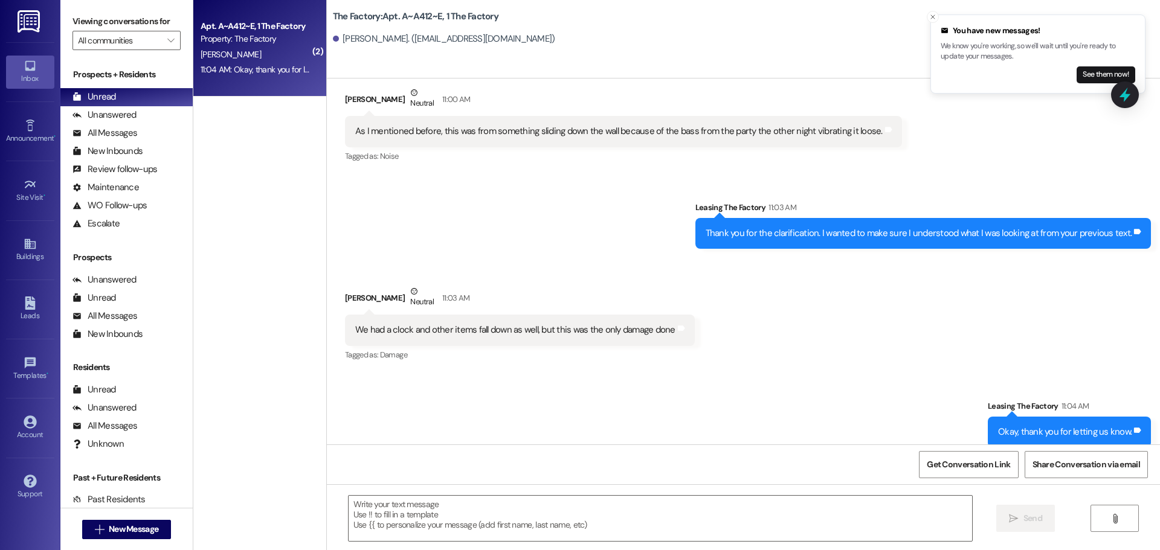
scroll to position [5677, 0]
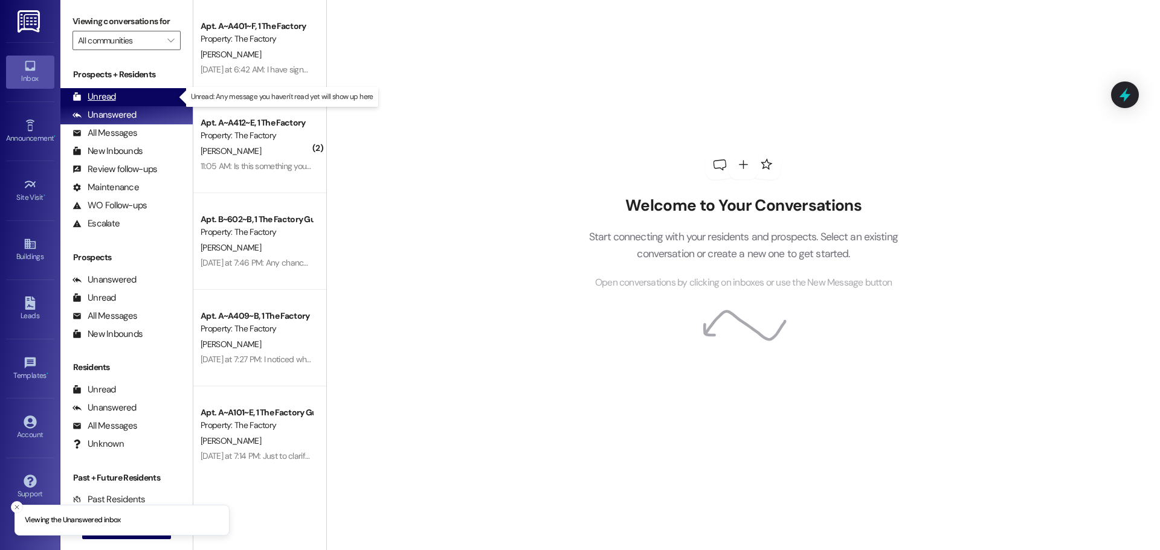
click at [109, 94] on div "Unread" at bounding box center [95, 97] width 44 height 13
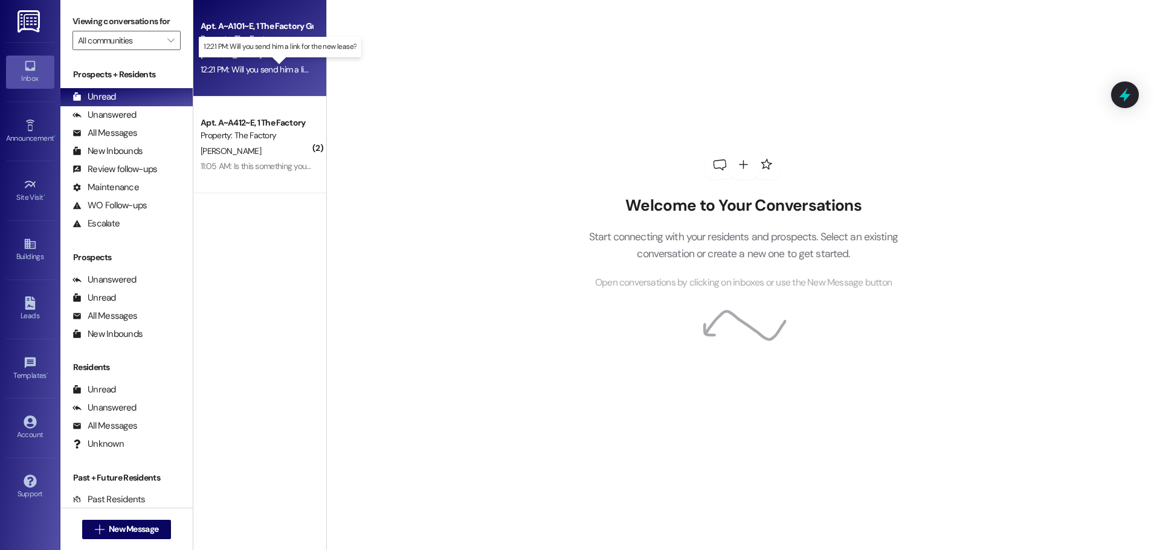
click at [262, 74] on div "12:21 PM: Will you send him a link for the new lease? 12:21 PM: Will you send h…" at bounding box center [290, 69] width 178 height 11
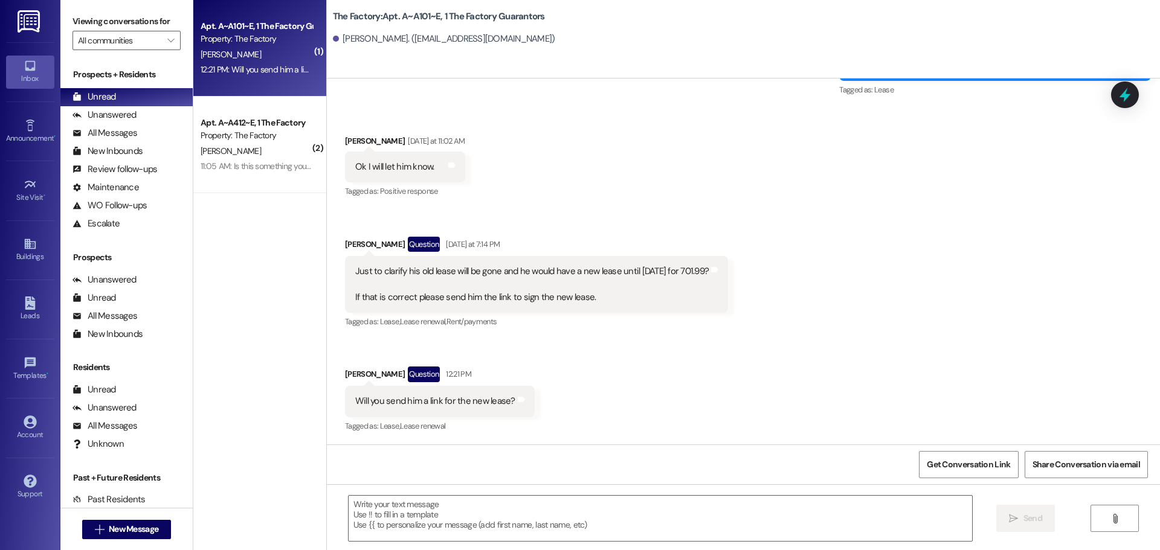
scroll to position [3342, 0]
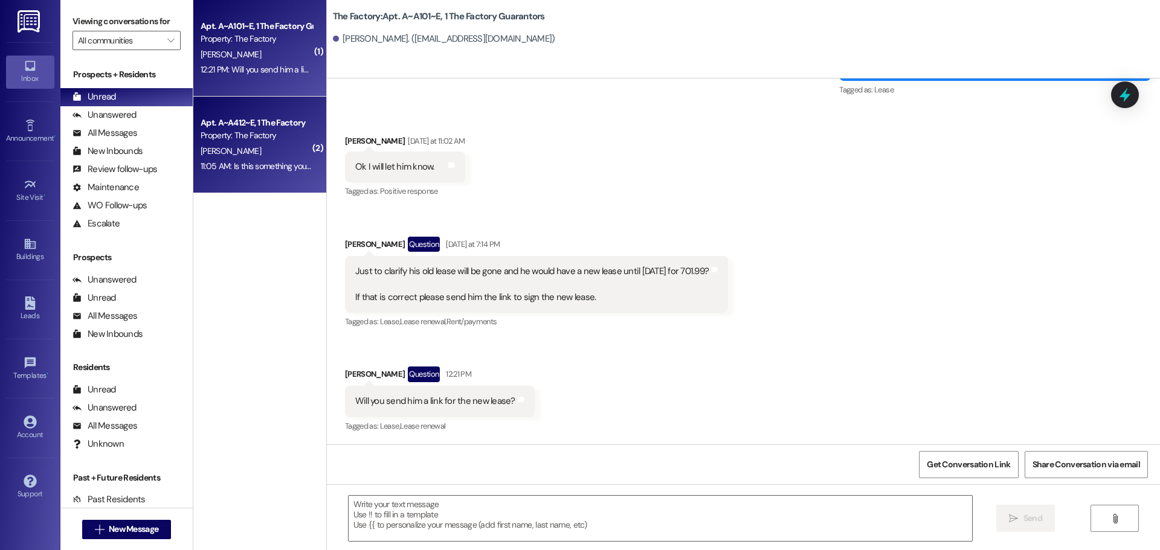
click at [273, 141] on div "Property: The Factory" at bounding box center [257, 135] width 112 height 13
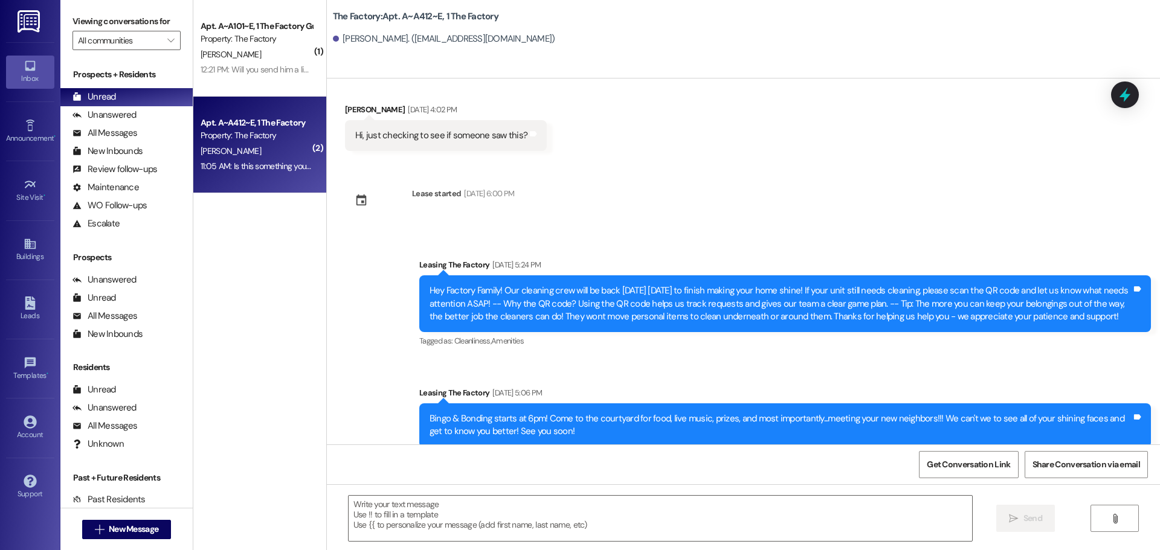
scroll to position [5783, 0]
